Goal: Check status: Check status

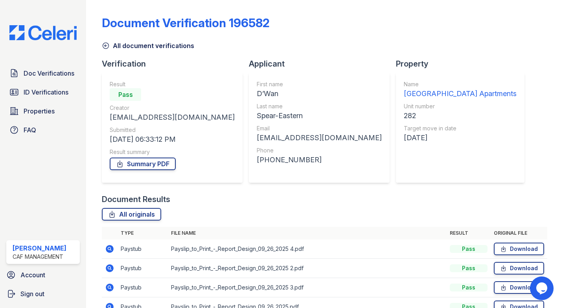
click at [49, 31] on img at bounding box center [43, 32] width 80 height 15
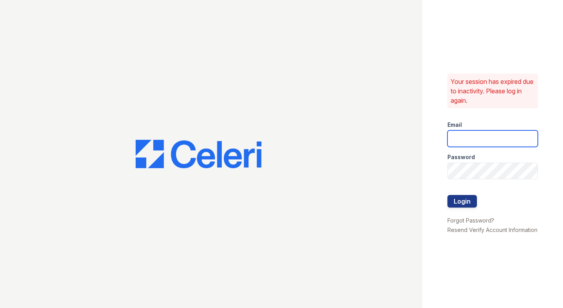
type input "[DOMAIN_NAME][EMAIL_ADDRESS][DOMAIN_NAME]"
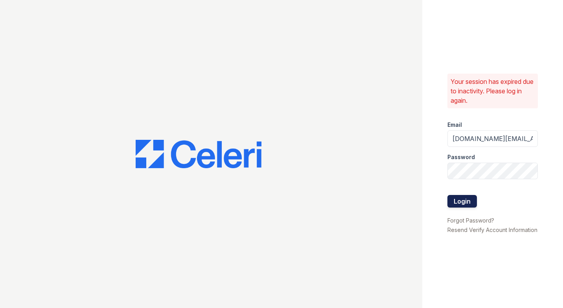
click at [467, 197] on button "Login" at bounding box center [462, 201] width 29 height 13
